Goal: Information Seeking & Learning: Learn about a topic

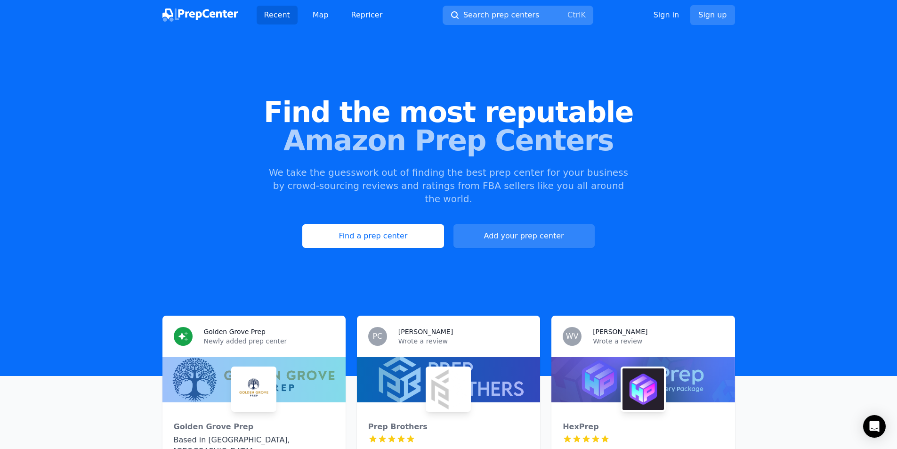
click at [491, 15] on span "Search prep centers" at bounding box center [501, 14] width 76 height 11
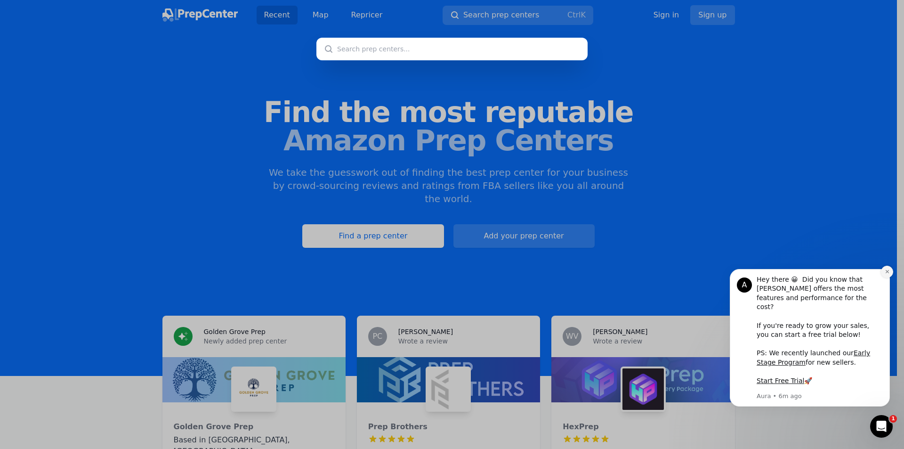
click at [886, 274] on icon "Dismiss notification" at bounding box center [887, 271] width 5 height 5
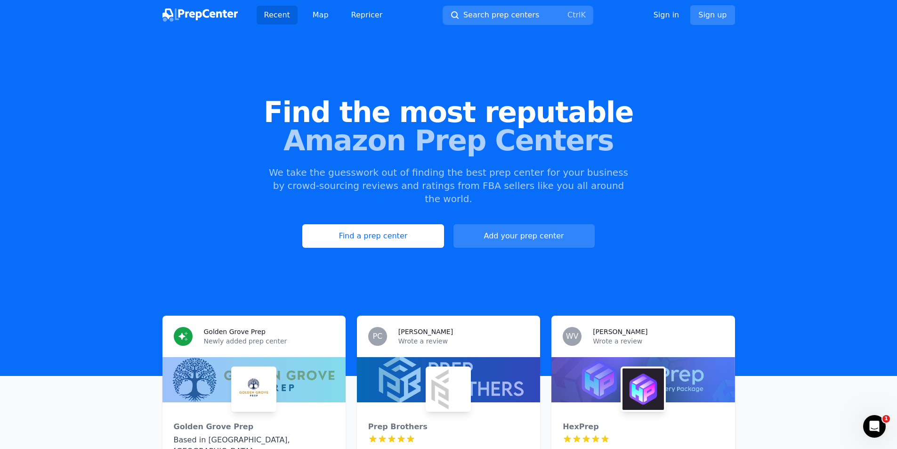
click at [507, 10] on span "Search prep centers" at bounding box center [501, 14] width 76 height 11
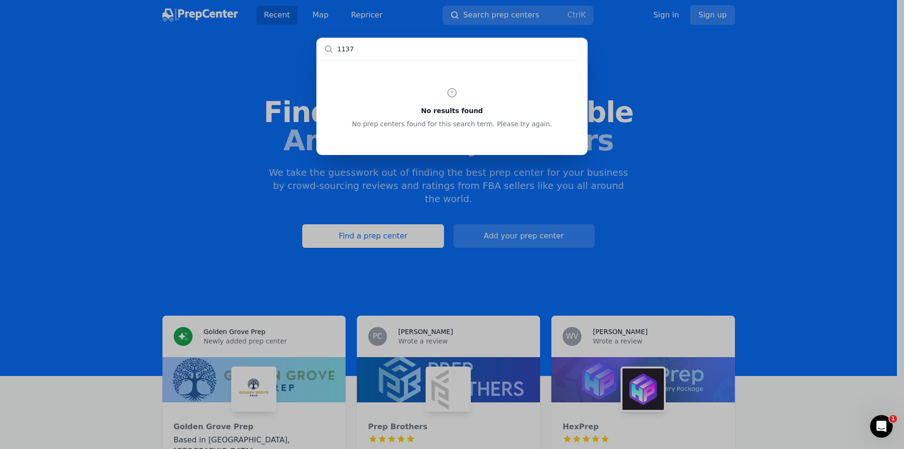
type input "11378"
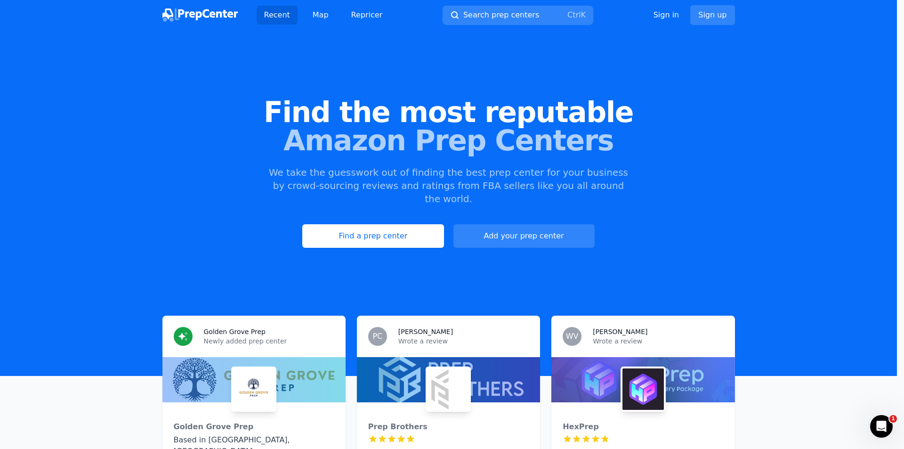
click at [697, 138] on div at bounding box center [452, 224] width 904 height 449
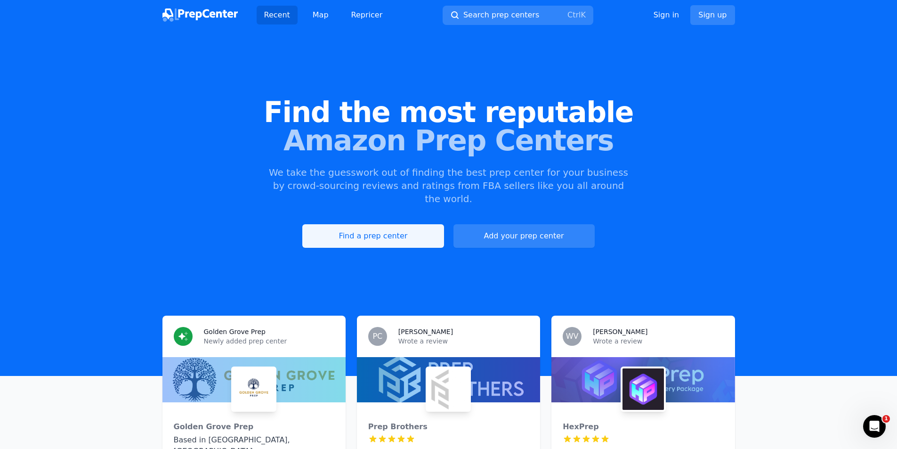
click at [414, 224] on link "Find a prep center" at bounding box center [372, 236] width 141 height 24
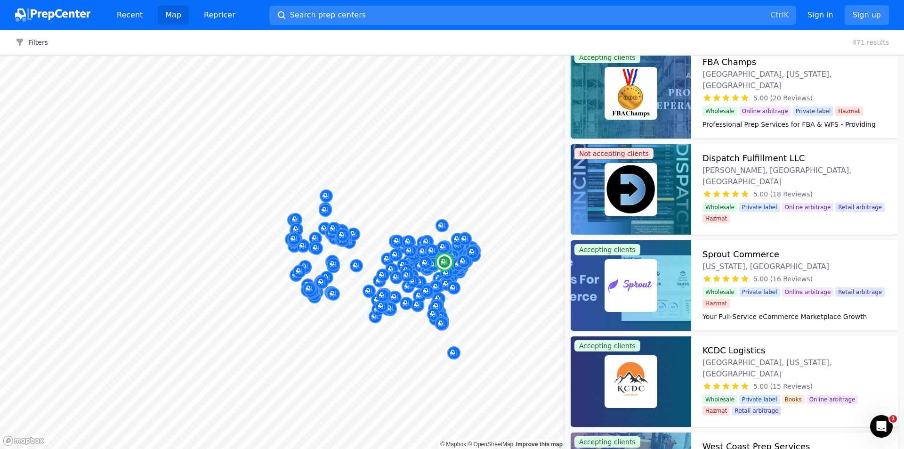
scroll to position [1744, 0]
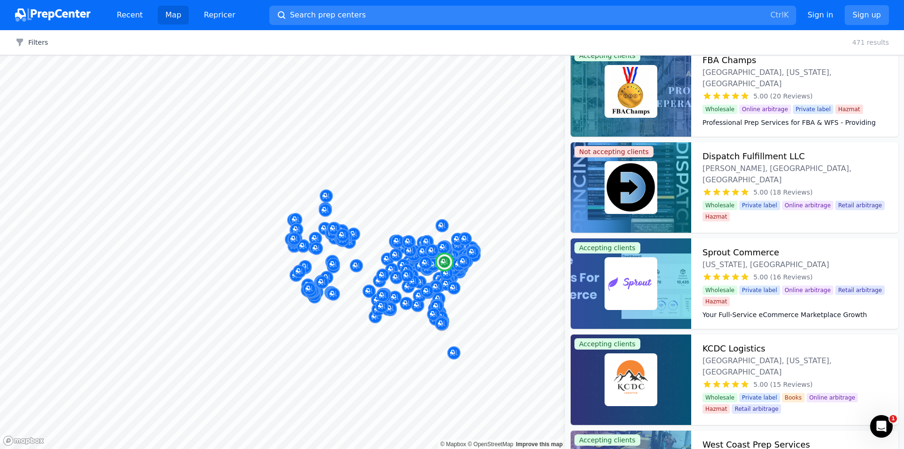
drag, startPoint x: 735, startPoint y: 224, endPoint x: 706, endPoint y: 330, distance: 110.4
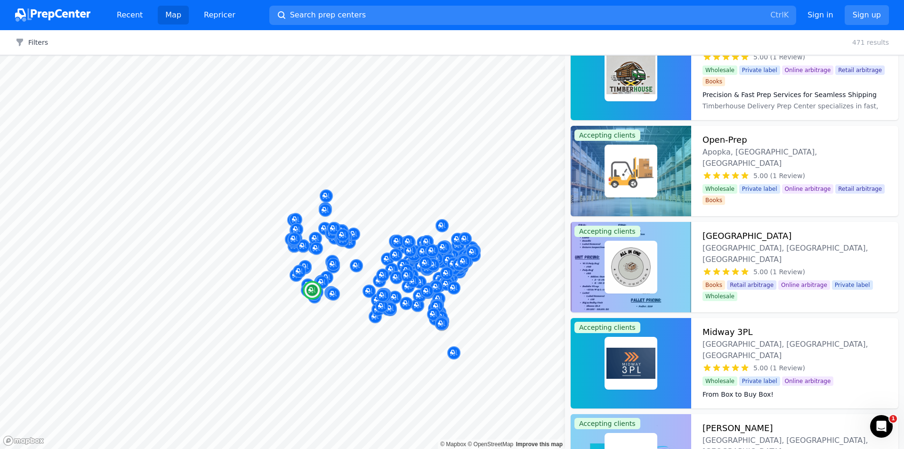
scroll to position [11183, 0]
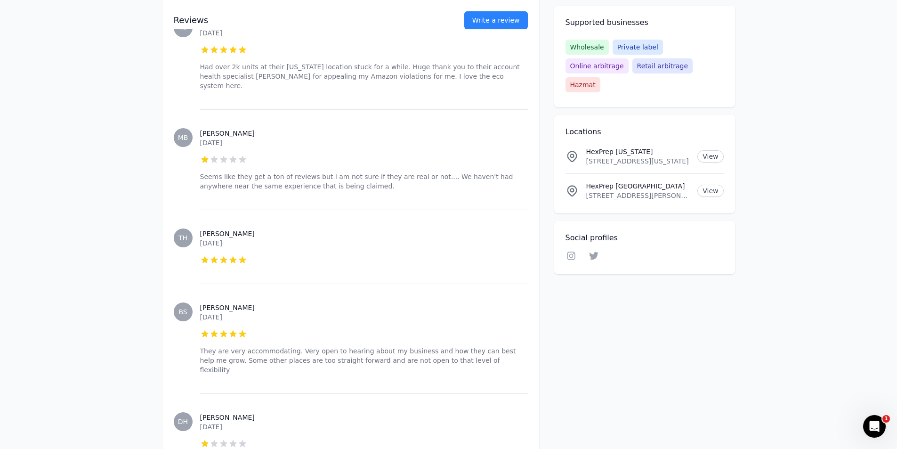
scroll to position [973, 0]
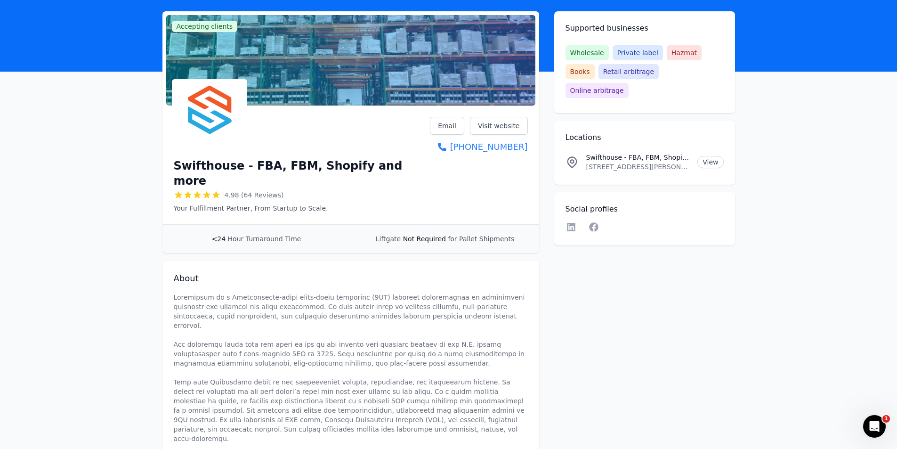
scroll to position [49, 0]
click at [707, 155] on link "View" at bounding box center [711, 161] width 26 height 12
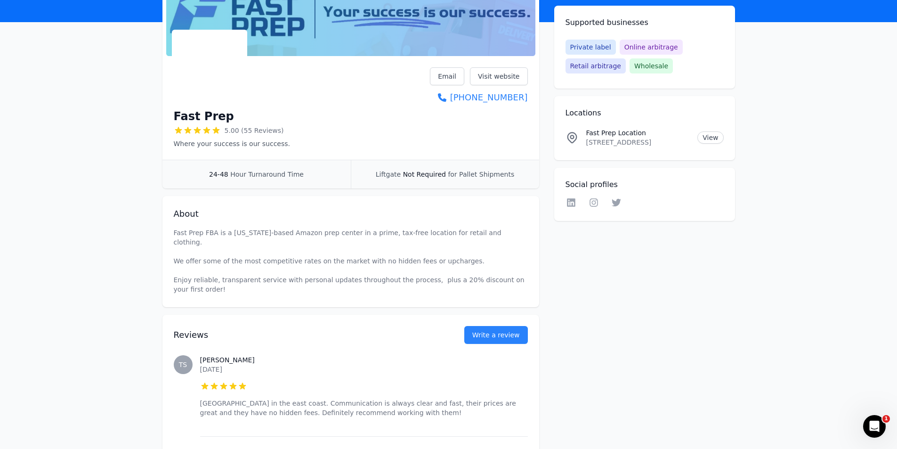
scroll to position [99, 0]
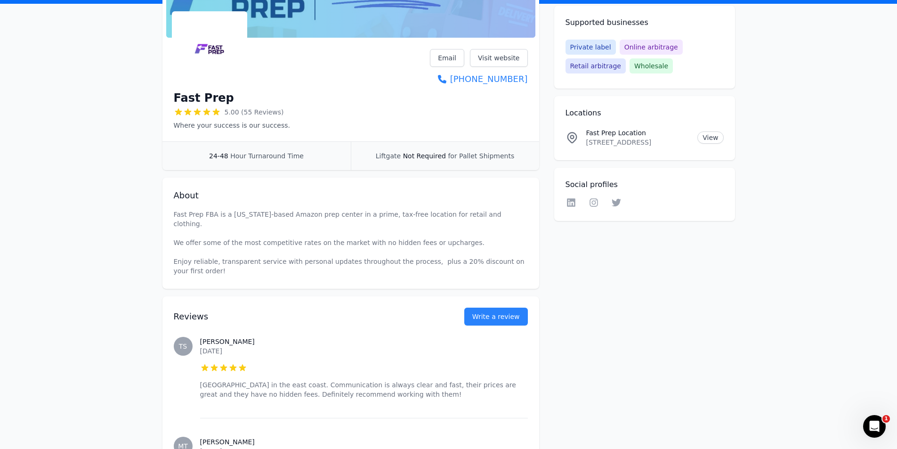
scroll to position [0, 0]
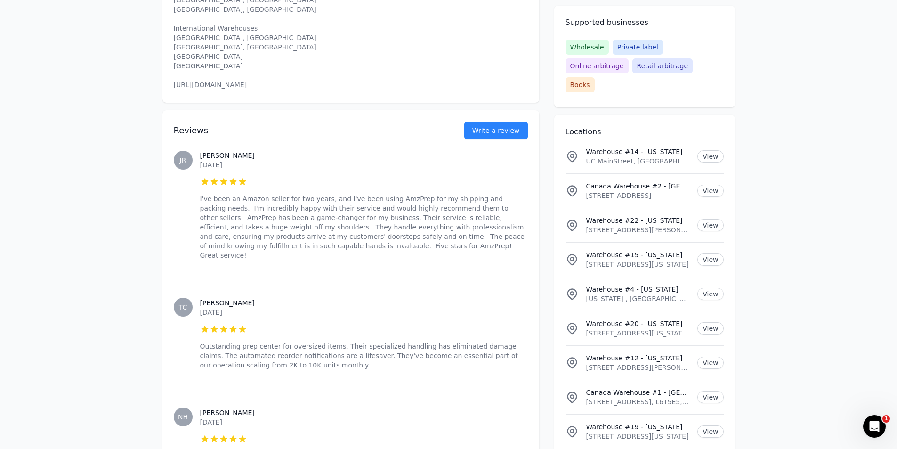
scroll to position [581, 0]
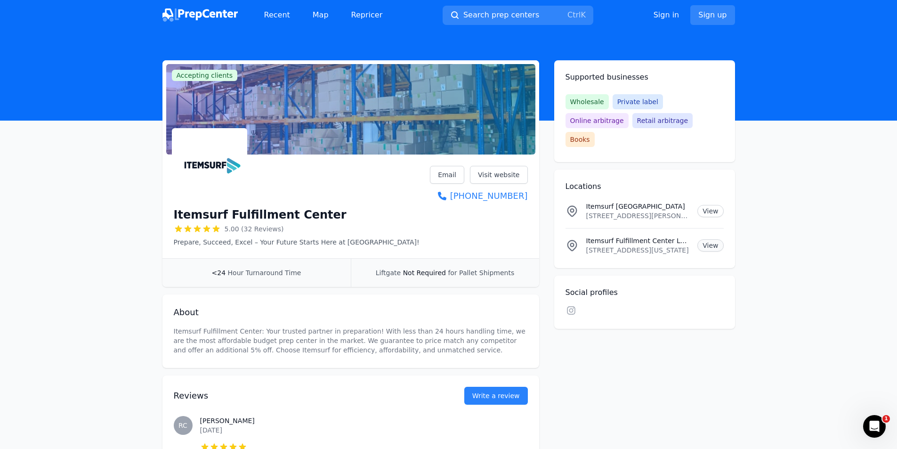
click at [710, 239] on link "View" at bounding box center [711, 245] width 26 height 12
click at [714, 239] on link "View" at bounding box center [711, 245] width 26 height 12
click at [705, 205] on link "View" at bounding box center [711, 211] width 26 height 12
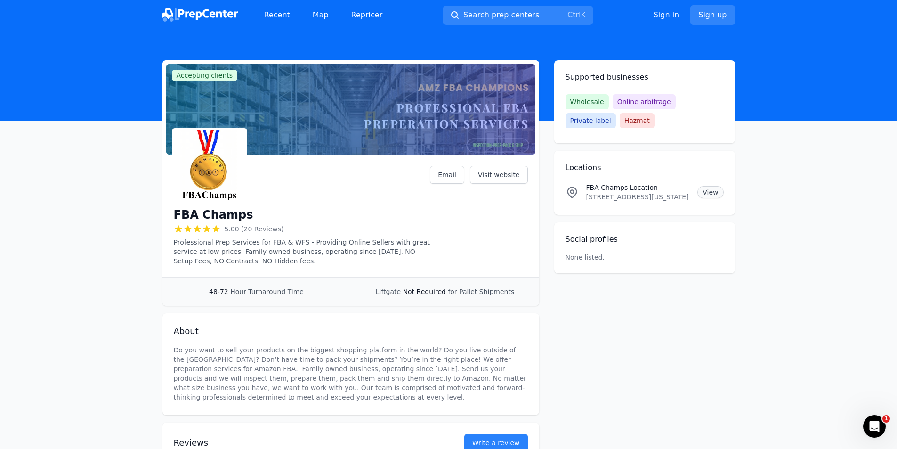
click at [705, 191] on link "View" at bounding box center [711, 192] width 26 height 12
click at [706, 193] on link "View" at bounding box center [711, 192] width 26 height 12
